Goal: Use online tool/utility: Utilize a website feature to perform a specific function

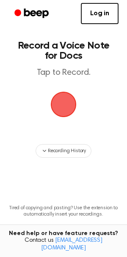
click at [68, 111] on span "button" at bounding box center [63, 104] width 47 height 47
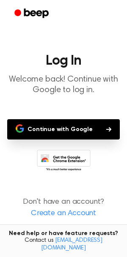
click at [60, 125] on button "Continue with Google" at bounding box center [63, 129] width 113 height 20
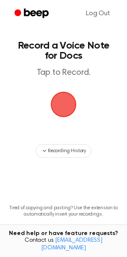
click at [69, 109] on span "button" at bounding box center [63, 104] width 33 height 33
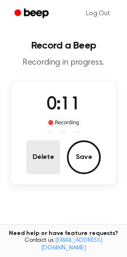
click at [37, 160] on button "Delete" at bounding box center [43, 158] width 34 height 34
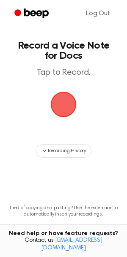
click at [54, 97] on span "button" at bounding box center [63, 104] width 31 height 31
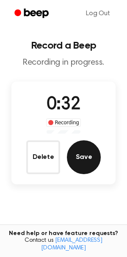
click at [79, 152] on button "Save" at bounding box center [84, 158] width 34 height 34
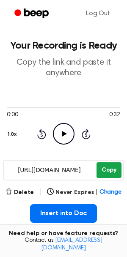
click at [109, 171] on button "Copy" at bounding box center [108, 171] width 25 height 16
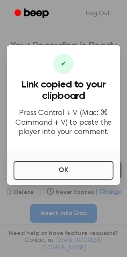
click at [72, 171] on button "OK" at bounding box center [64, 170] width 100 height 19
